Goal: Task Accomplishment & Management: Use online tool/utility

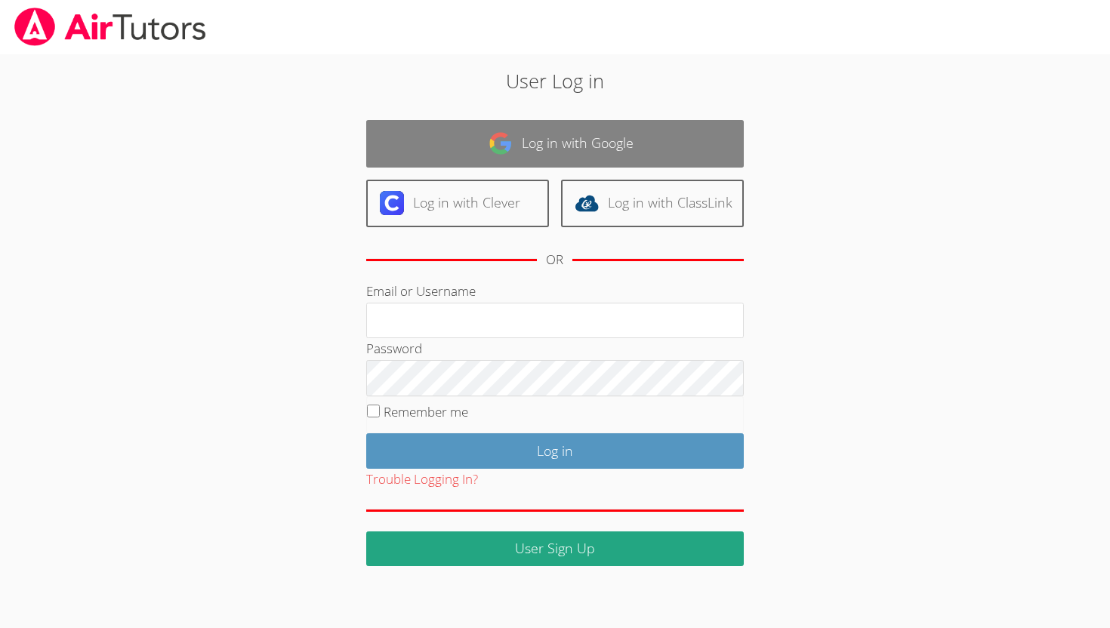
type input "[EMAIL_ADDRESS][DOMAIN_NAME]"
click at [624, 142] on link "Log in with Google" at bounding box center [555, 144] width 378 height 48
type input "[EMAIL_ADDRESS][DOMAIN_NAME]"
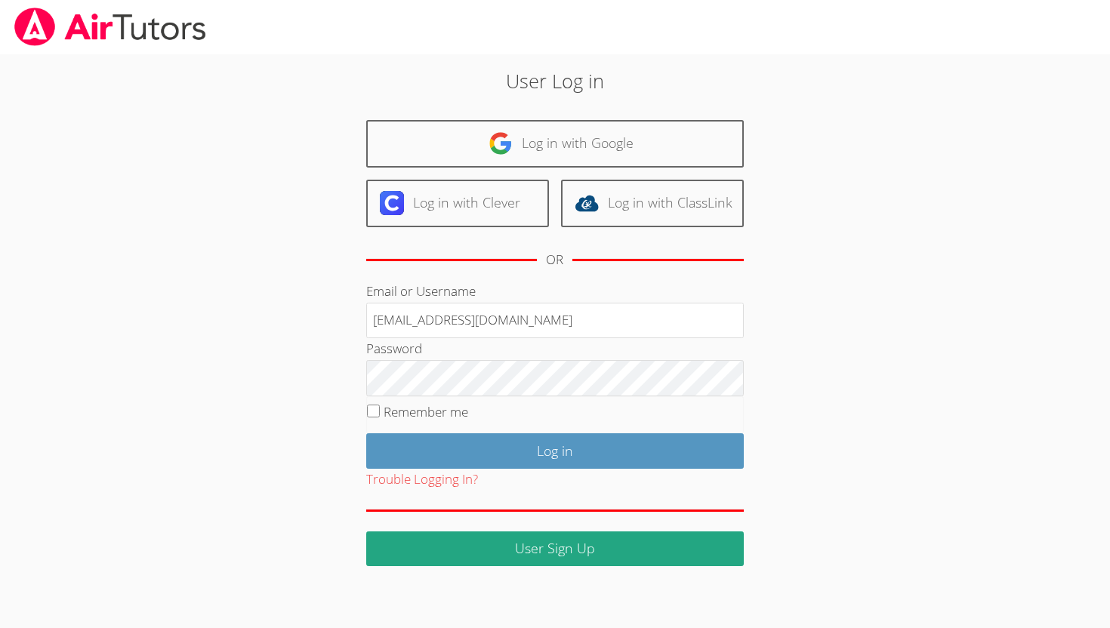
click at [408, 407] on label "Remember me" at bounding box center [426, 411] width 85 height 17
click at [380, 407] on input "Remember me" at bounding box center [373, 411] width 13 height 13
checkbox input "true"
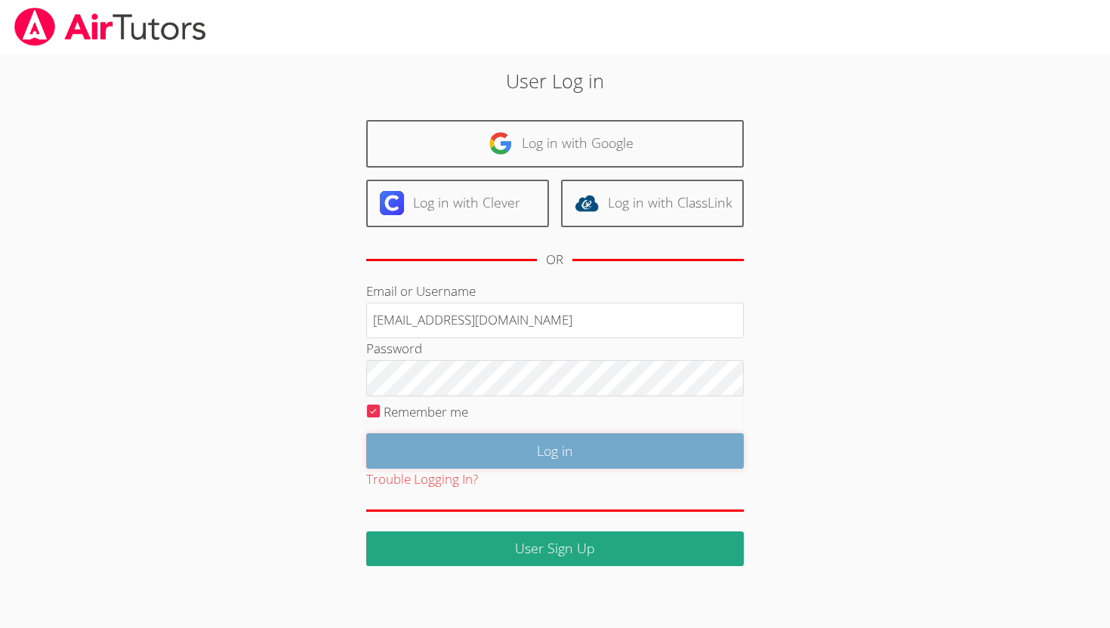
click at [421, 449] on input "Log in" at bounding box center [555, 450] width 378 height 35
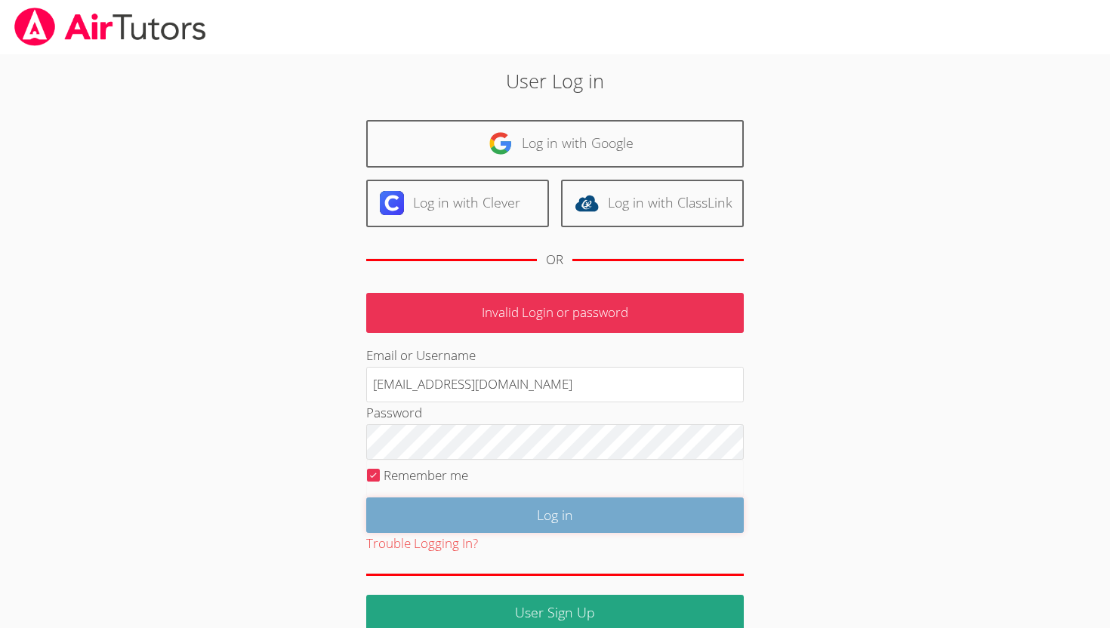
click at [492, 530] on input "Log in" at bounding box center [555, 515] width 378 height 35
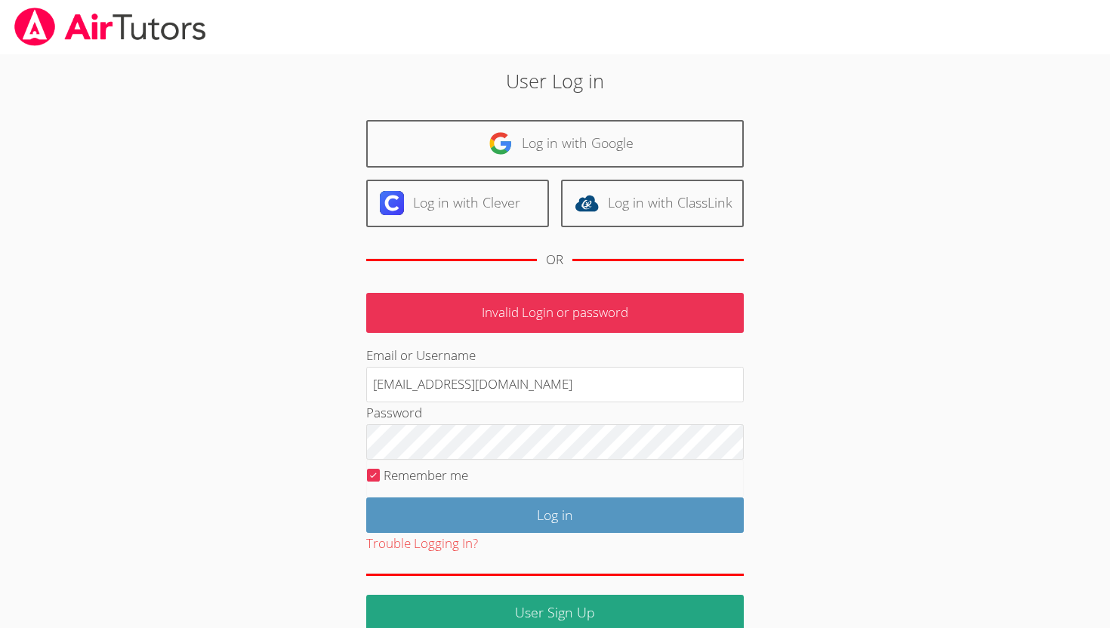
click at [629, 170] on div "Log in with Google Log in with Clever Log in with ClassLink OR" at bounding box center [555, 200] width 378 height 161
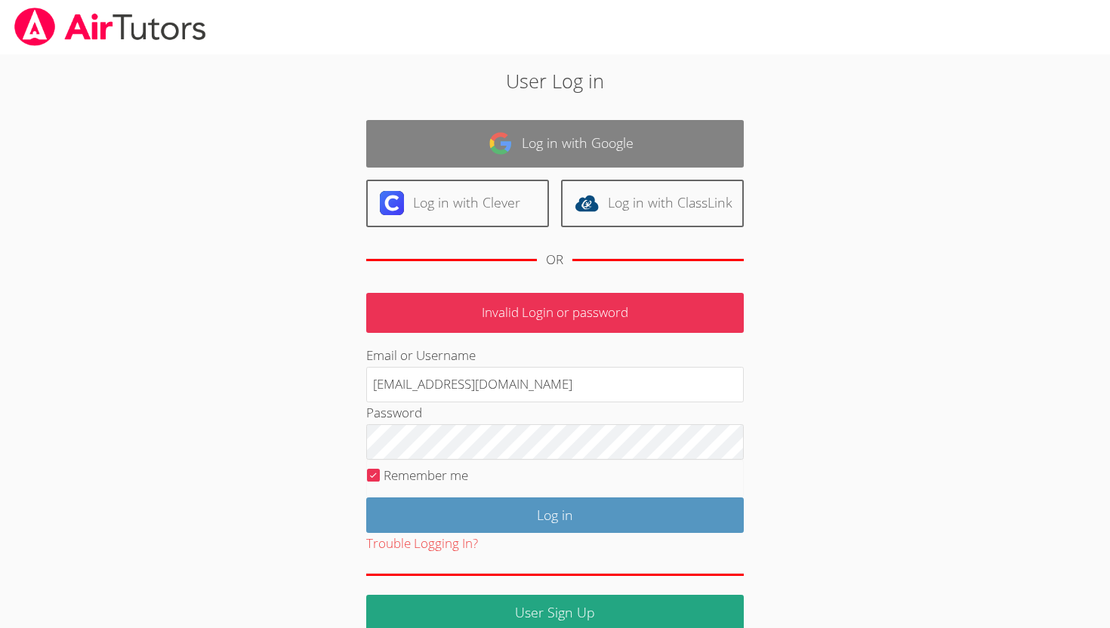
click at [636, 150] on link "Log in with Google" at bounding box center [555, 144] width 378 height 48
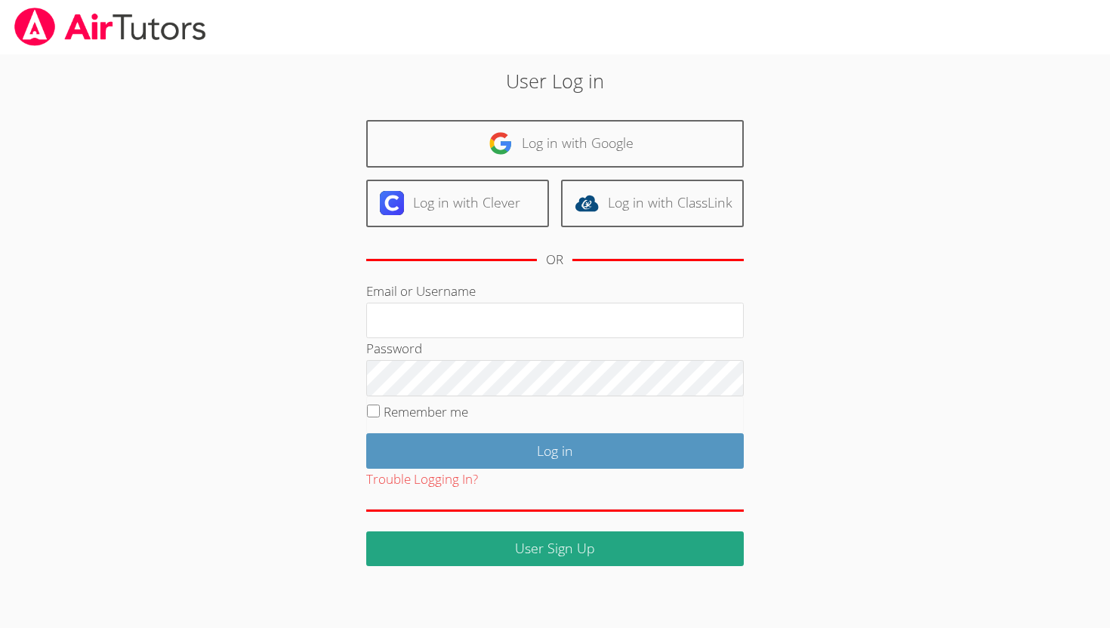
type input "[EMAIL_ADDRESS][DOMAIN_NAME]"
click at [434, 413] on label "Remember me" at bounding box center [426, 411] width 85 height 17
click at [380, 413] on input "Remember me" at bounding box center [373, 411] width 13 height 13
checkbox input "true"
click at [442, 429] on fieldset "Remember me" at bounding box center [555, 415] width 378 height 38
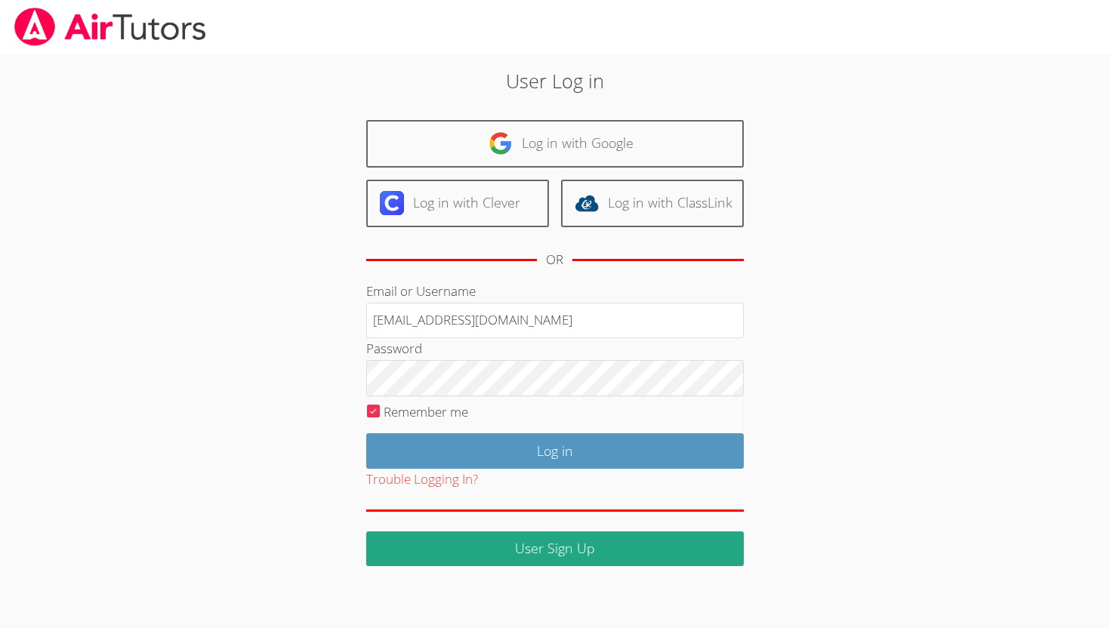
click at [441, 429] on fieldset "Remember me" at bounding box center [555, 415] width 378 height 38
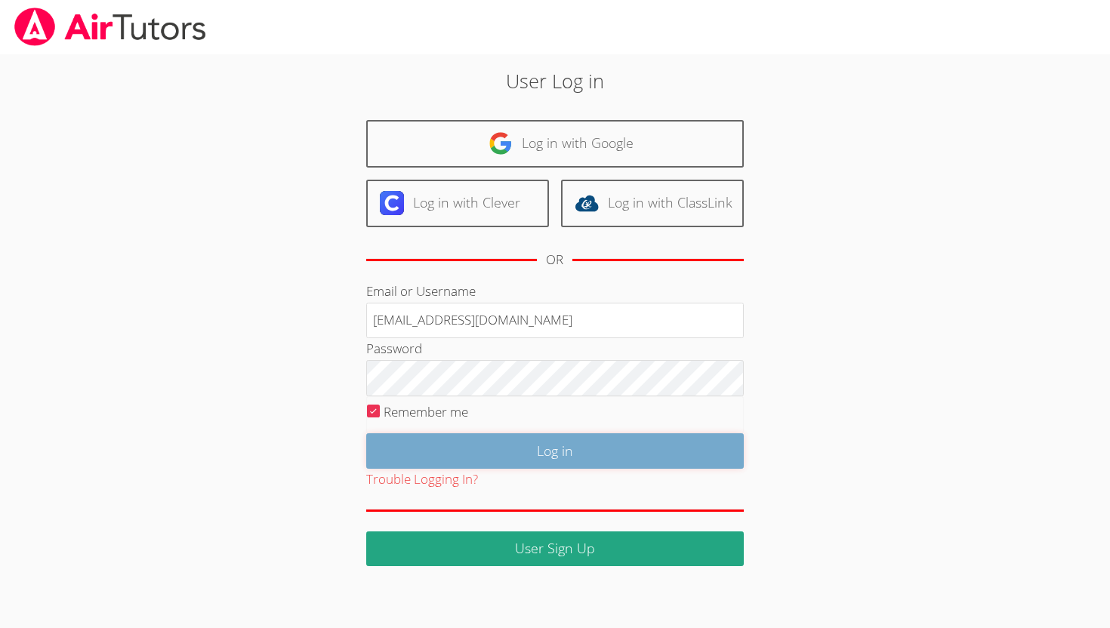
click at [458, 460] on input "Log in" at bounding box center [555, 450] width 378 height 35
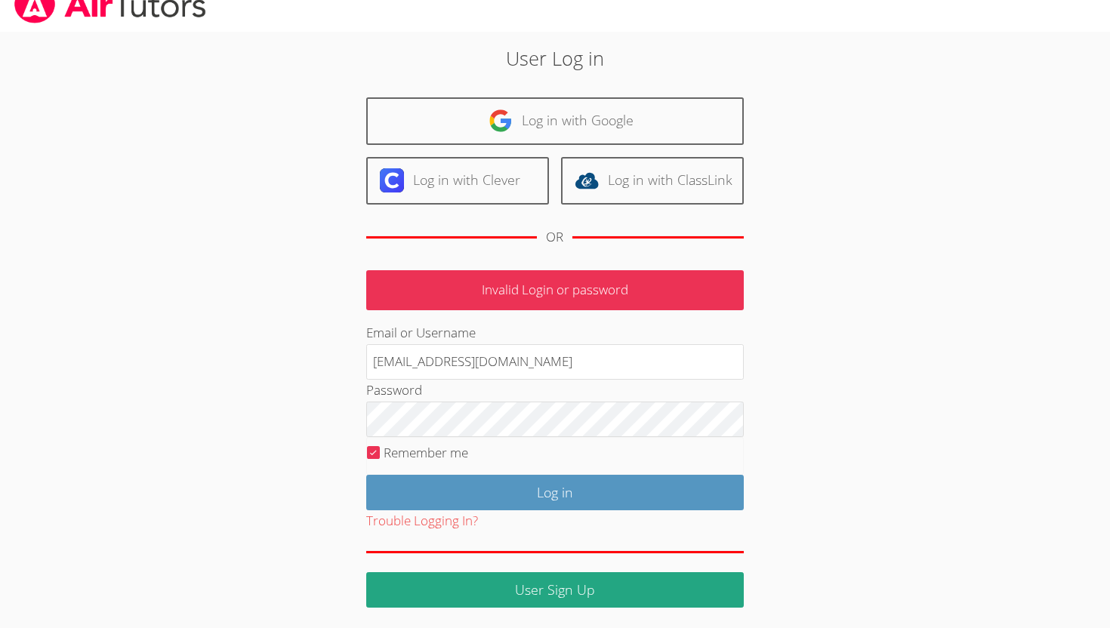
scroll to position [23, 0]
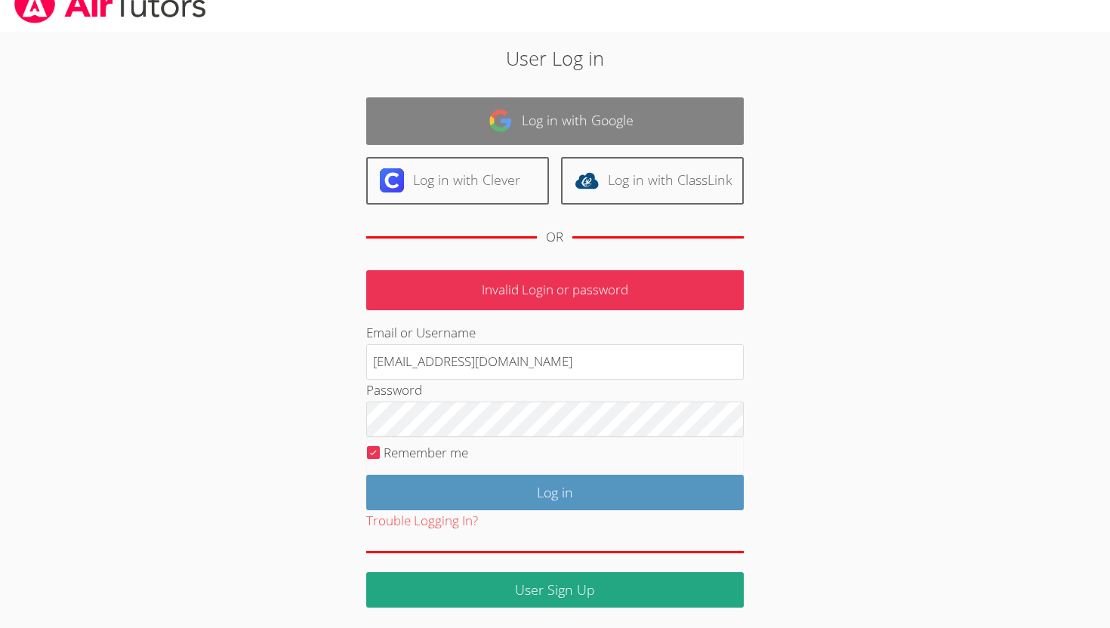
click at [631, 119] on link "Log in with Google" at bounding box center [555, 121] width 378 height 48
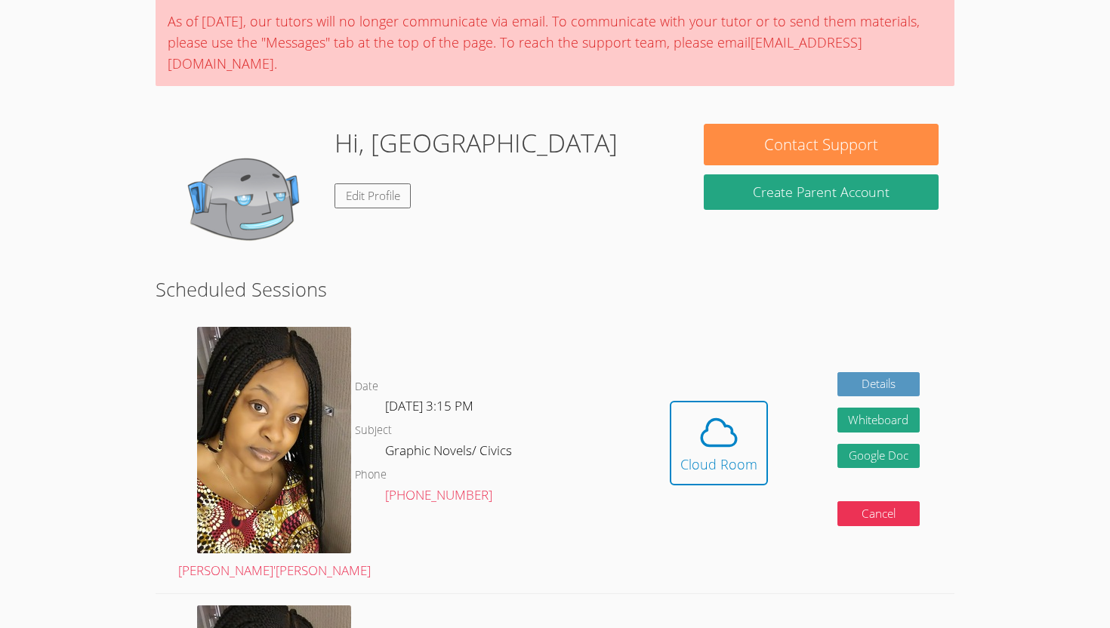
scroll to position [171, 0]
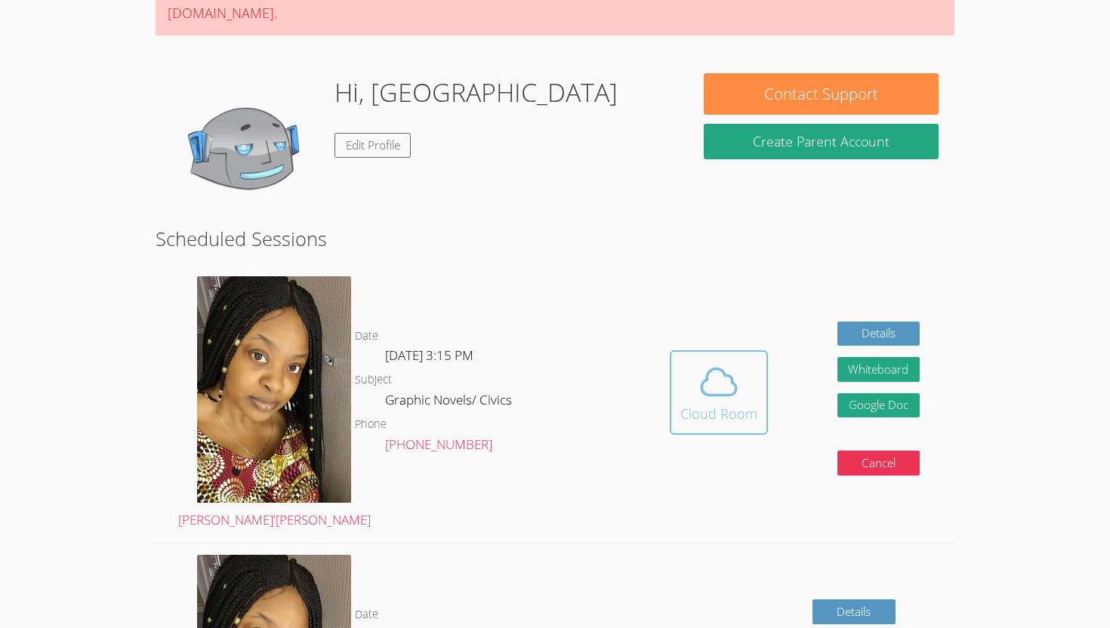
click at [735, 370] on icon at bounding box center [718, 382] width 35 height 26
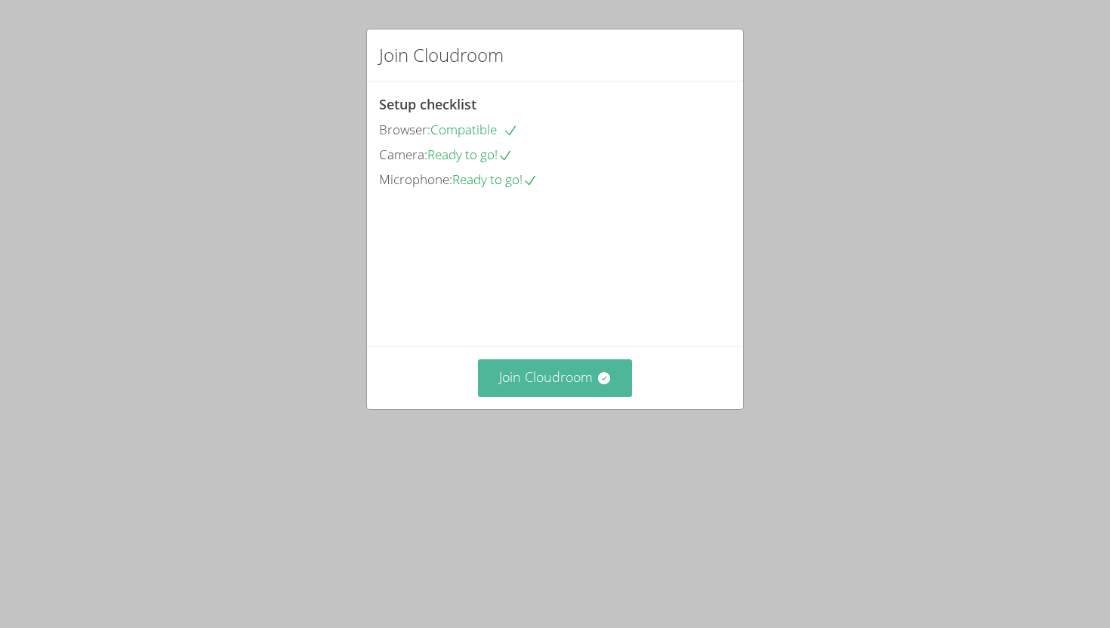
click at [503, 396] on button "Join Cloudroom" at bounding box center [555, 377] width 155 height 37
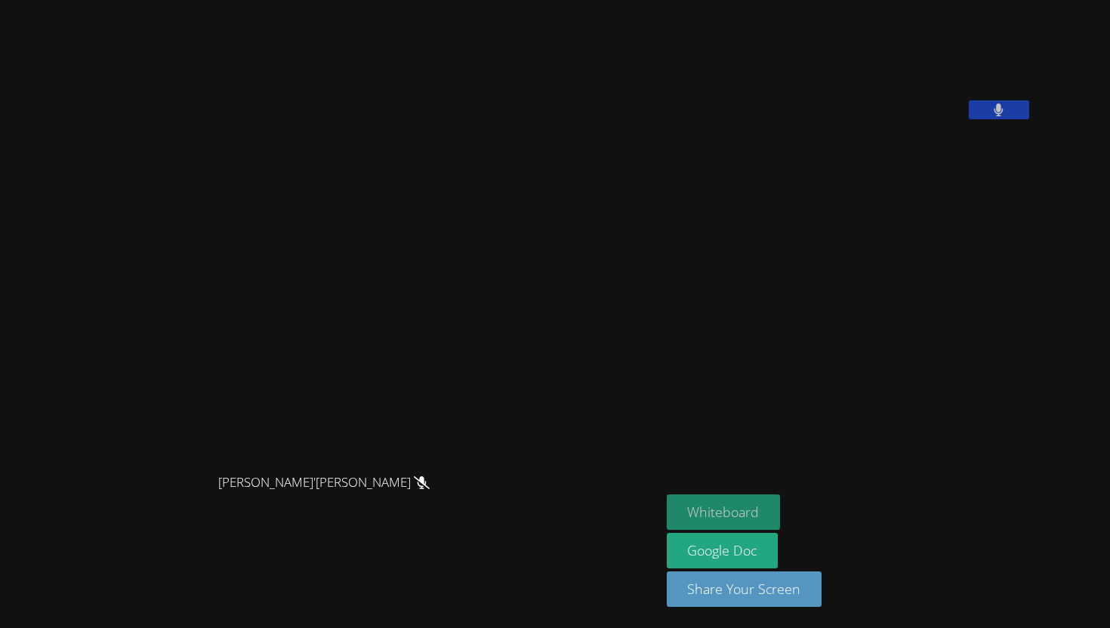
click at [781, 507] on button "Whiteboard" at bounding box center [724, 512] width 114 height 35
click at [1029, 119] on button at bounding box center [999, 109] width 60 height 19
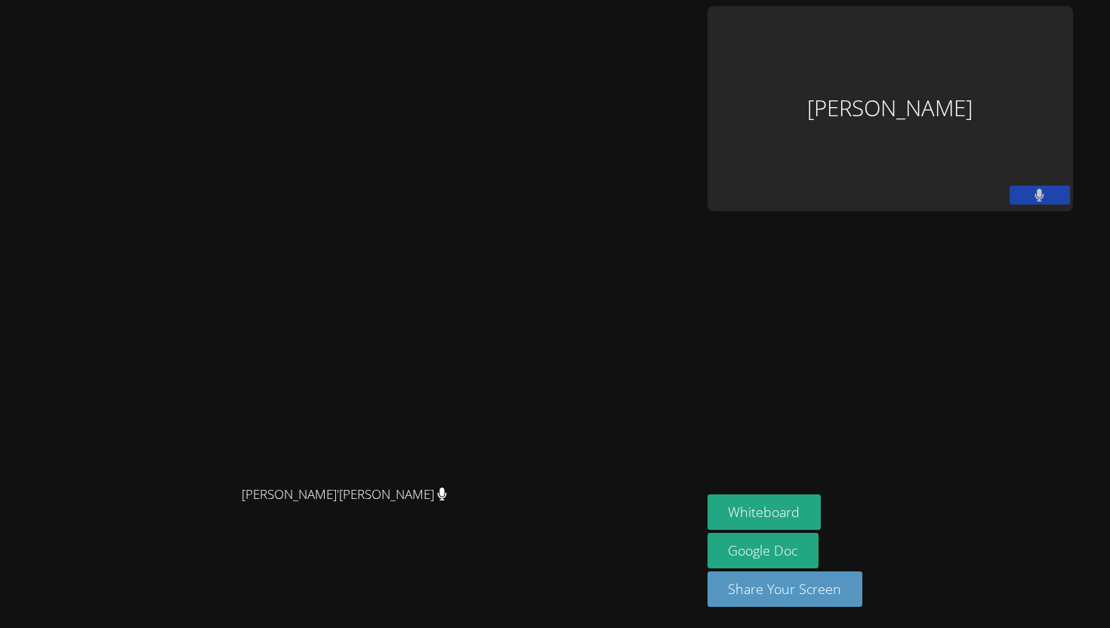
click at [944, 106] on div "Jaelah Wilson" at bounding box center [890, 108] width 365 height 205
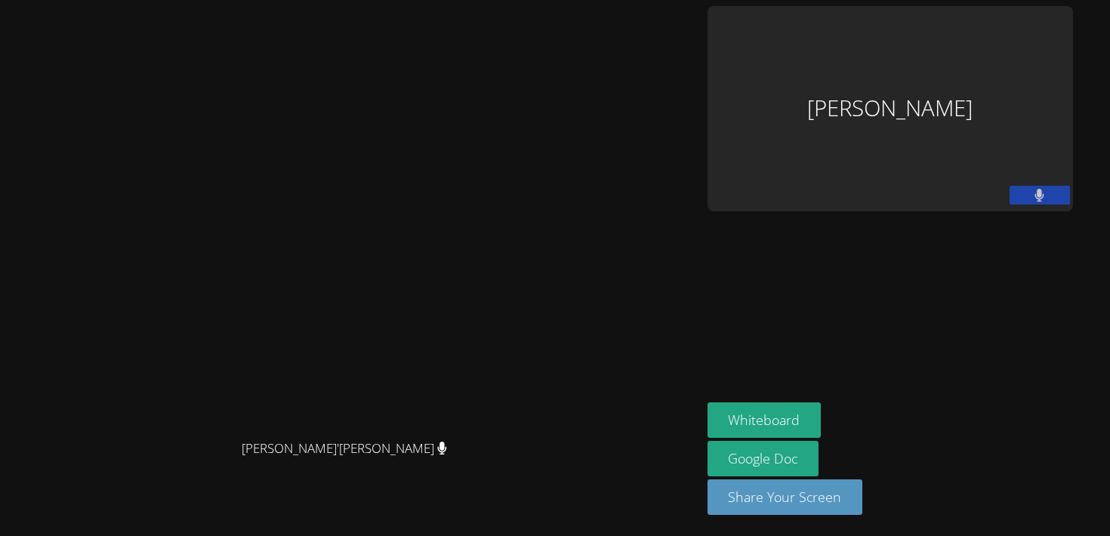
click at [1070, 186] on div at bounding box center [1040, 197] width 60 height 23
click at [1070, 186] on button at bounding box center [1040, 195] width 60 height 19
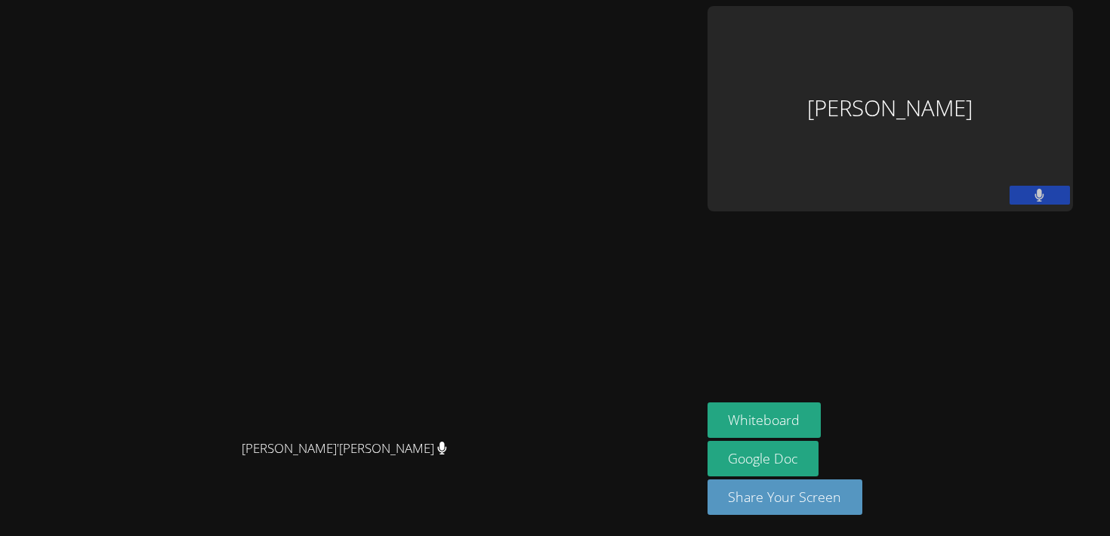
click at [1044, 189] on icon at bounding box center [1039, 195] width 9 height 13
click at [1070, 186] on button at bounding box center [1040, 195] width 60 height 19
click at [1044, 189] on icon at bounding box center [1039, 195] width 9 height 13
click at [1047, 189] on icon at bounding box center [1039, 195] width 16 height 13
click at [1070, 186] on button at bounding box center [1040, 195] width 60 height 19
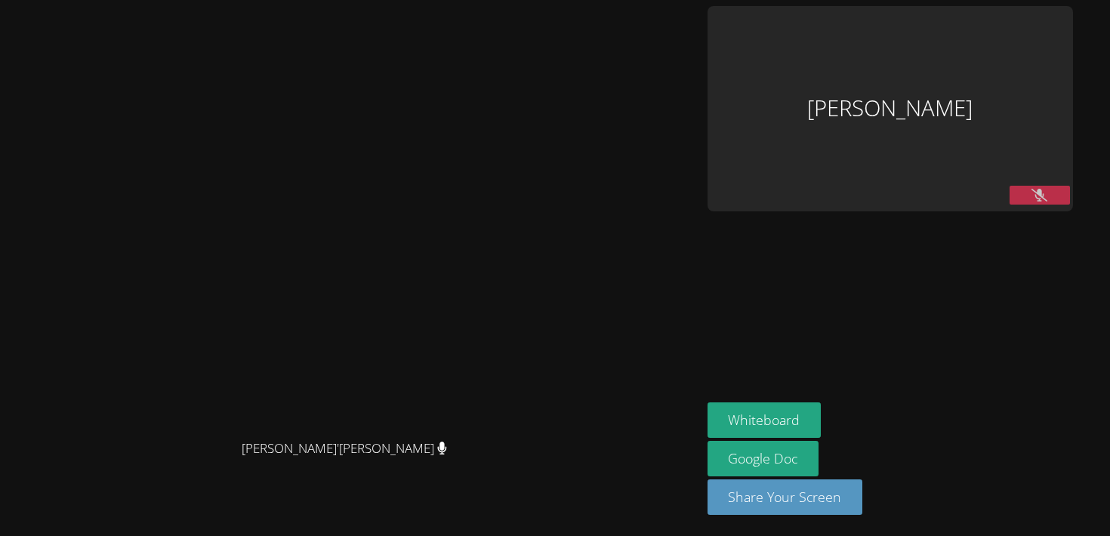
click at [1070, 186] on button at bounding box center [1040, 195] width 60 height 19
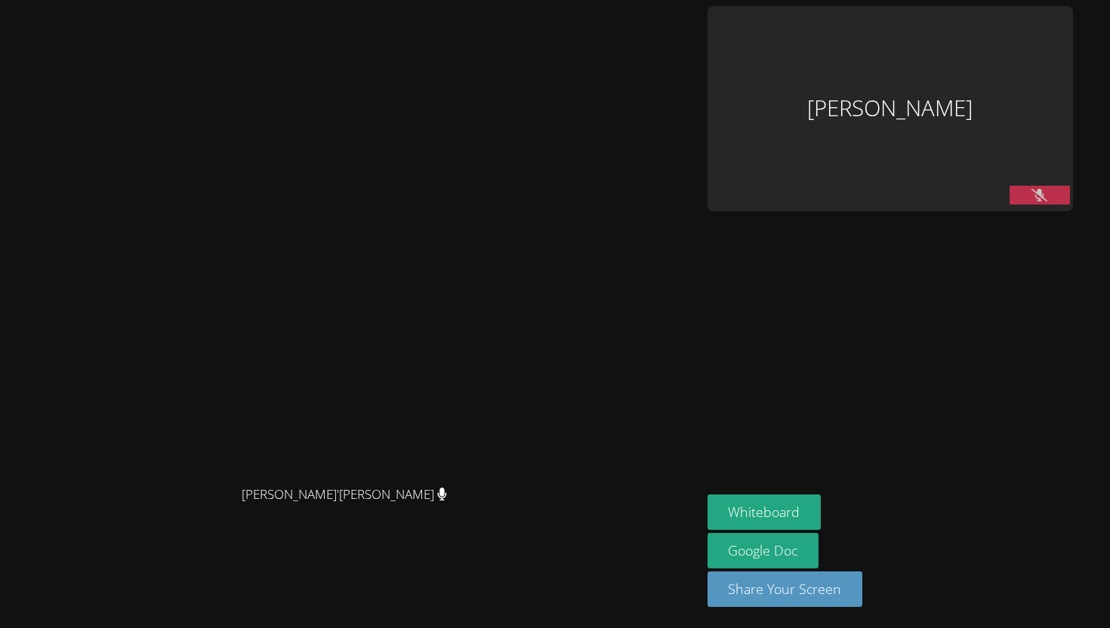
click at [1070, 186] on button at bounding box center [1040, 195] width 60 height 19
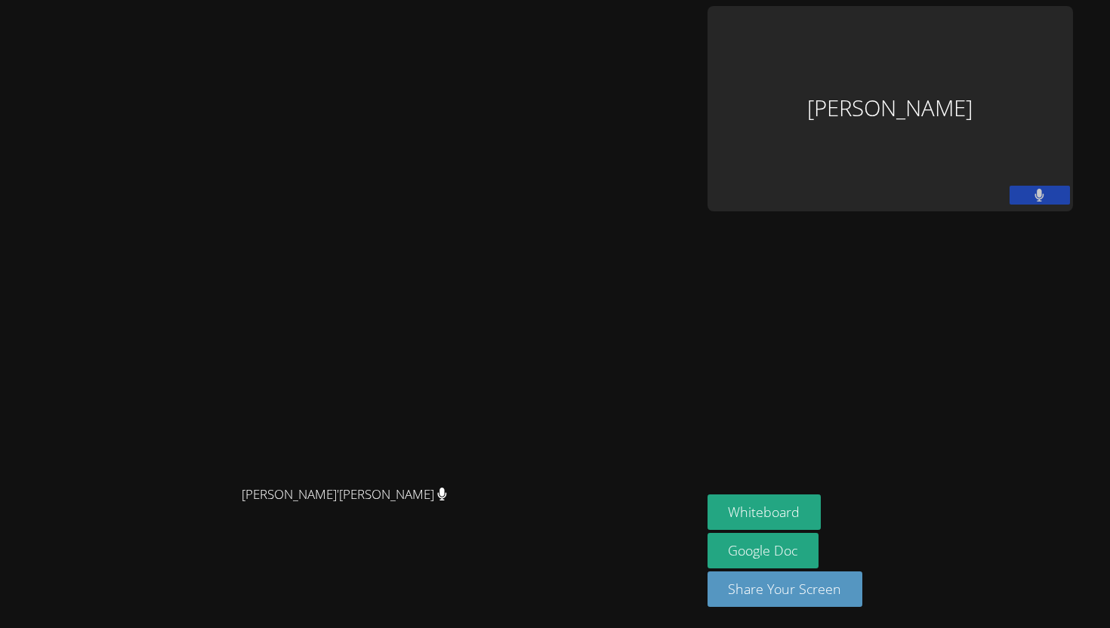
click at [1070, 186] on button at bounding box center [1040, 195] width 60 height 19
click at [968, 199] on aside "Jaelah Wilson Whiteboard Google Doc Share Your Screen" at bounding box center [890, 314] width 378 height 628
drag, startPoint x: 1016, startPoint y: 137, endPoint x: 1031, endPoint y: 105, distance: 35.1
click at [1030, 111] on aside "Jaelah Wilson Whiteboard Google Doc Share Your Screen" at bounding box center [890, 314] width 378 height 628
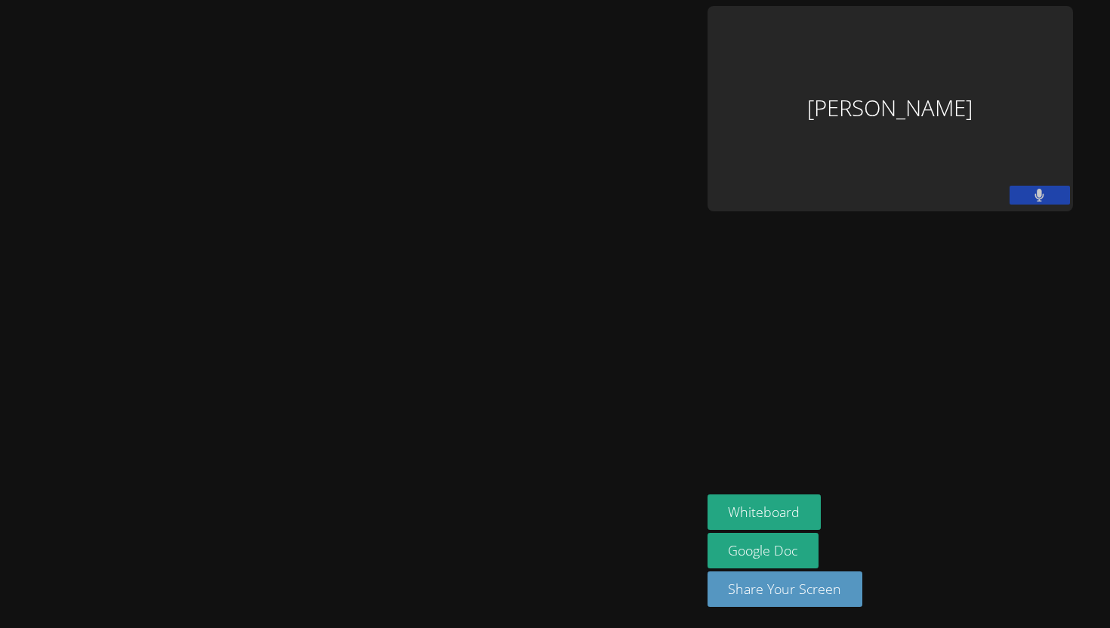
click at [1070, 186] on button at bounding box center [1040, 195] width 60 height 19
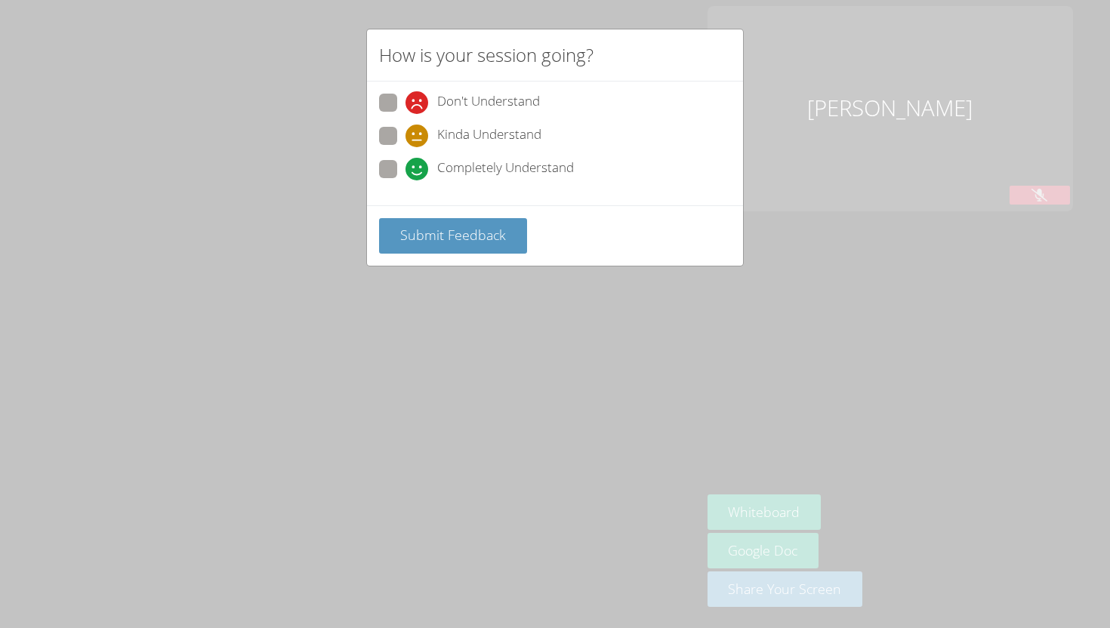
click at [510, 166] on span "Completely Understand" at bounding box center [505, 169] width 137 height 23
click at [418, 166] on input "Completely Understand" at bounding box center [411, 166] width 13 height 13
radio input "true"
click at [504, 230] on span "Submit Feedback" at bounding box center [453, 235] width 106 height 18
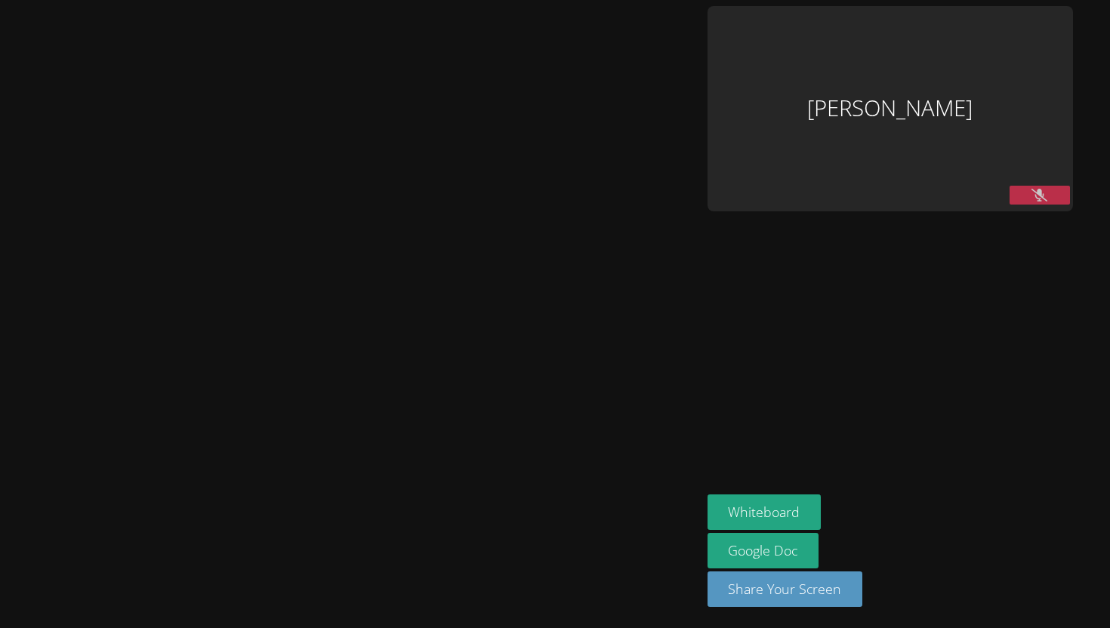
click at [1047, 189] on icon at bounding box center [1039, 195] width 16 height 13
click at [464, 90] on video at bounding box center [350, 283] width 227 height 387
click at [1044, 189] on icon at bounding box center [1039, 195] width 10 height 13
click at [1069, 61] on div "Jaelah Wilson" at bounding box center [890, 108] width 365 height 205
click at [1070, 186] on button at bounding box center [1040, 195] width 60 height 19
